Goal: Task Accomplishment & Management: Use online tool/utility

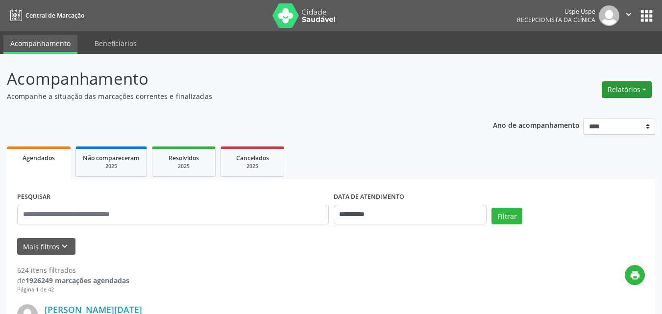
click at [642, 86] on button "Relatórios" at bounding box center [627, 89] width 50 height 17
click at [601, 111] on link "Agendamentos" at bounding box center [598, 111] width 105 height 14
select select "*"
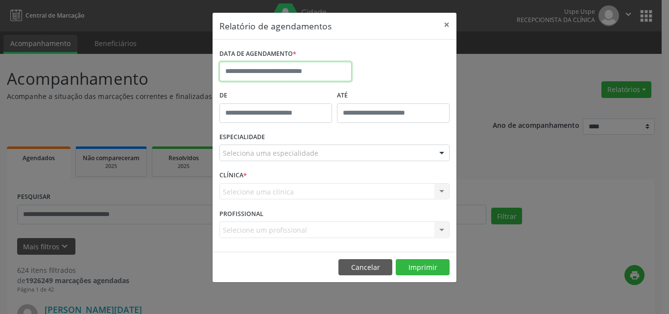
click at [282, 70] on input "text" at bounding box center [286, 72] width 132 height 20
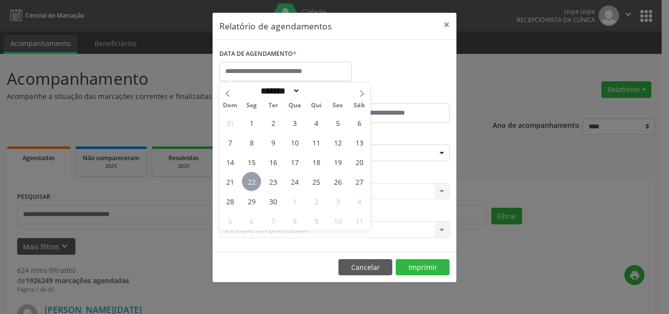
click at [253, 178] on span "22" at bounding box center [251, 181] width 19 height 19
type input "**********"
click at [253, 178] on span "22" at bounding box center [251, 181] width 19 height 19
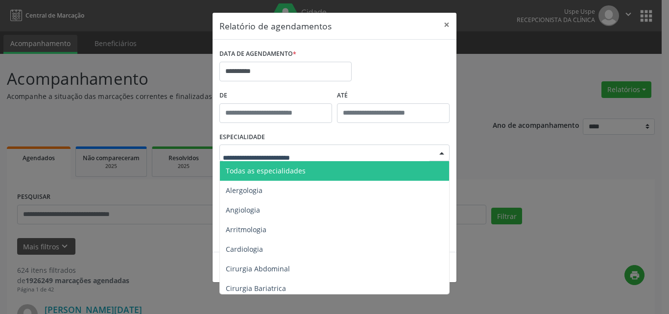
click at [261, 170] on span "Todas as especialidades" at bounding box center [266, 170] width 80 height 9
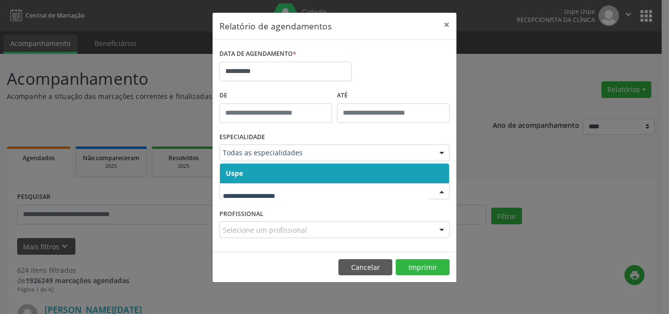
click at [248, 175] on span "Uspe" at bounding box center [334, 174] width 229 height 20
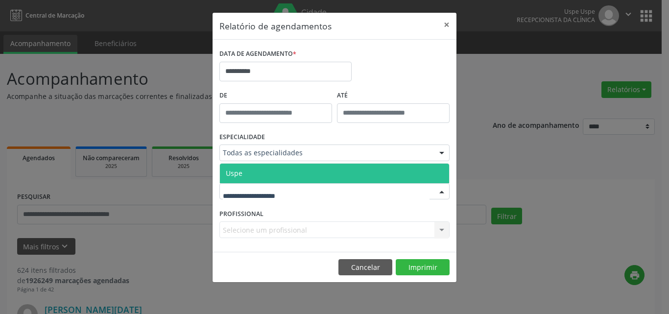
click at [249, 173] on span "Uspe" at bounding box center [334, 174] width 229 height 20
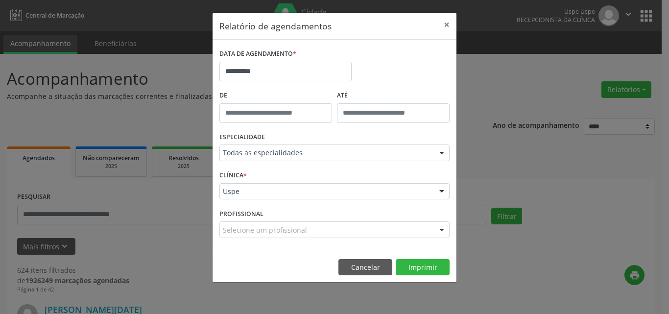
click at [250, 236] on div "Selecione um profissional" at bounding box center [335, 230] width 230 height 17
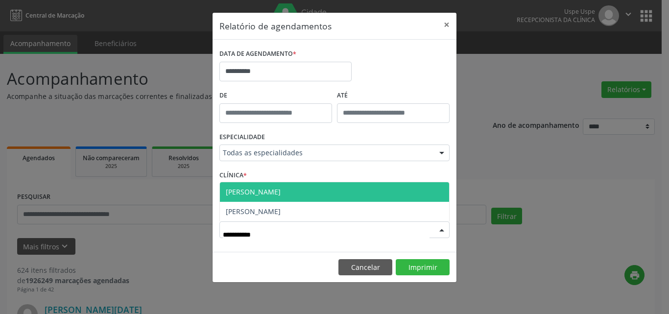
type input "**********"
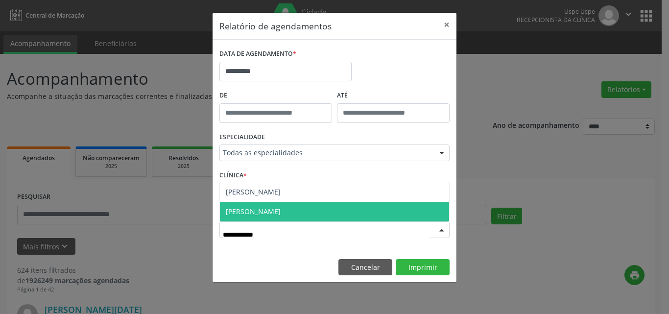
click at [281, 215] on span "[PERSON_NAME]" at bounding box center [253, 211] width 55 height 9
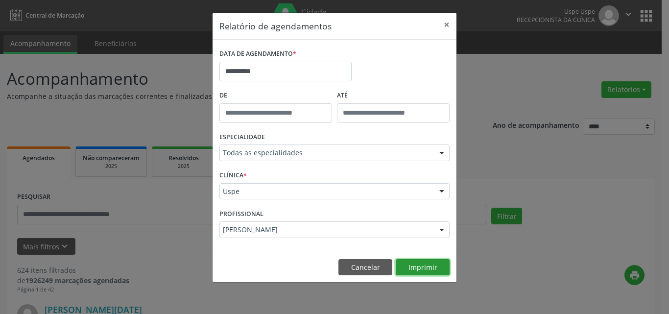
click at [421, 267] on button "Imprimir" at bounding box center [423, 267] width 54 height 17
